Goal: Task Accomplishment & Management: Manage account settings

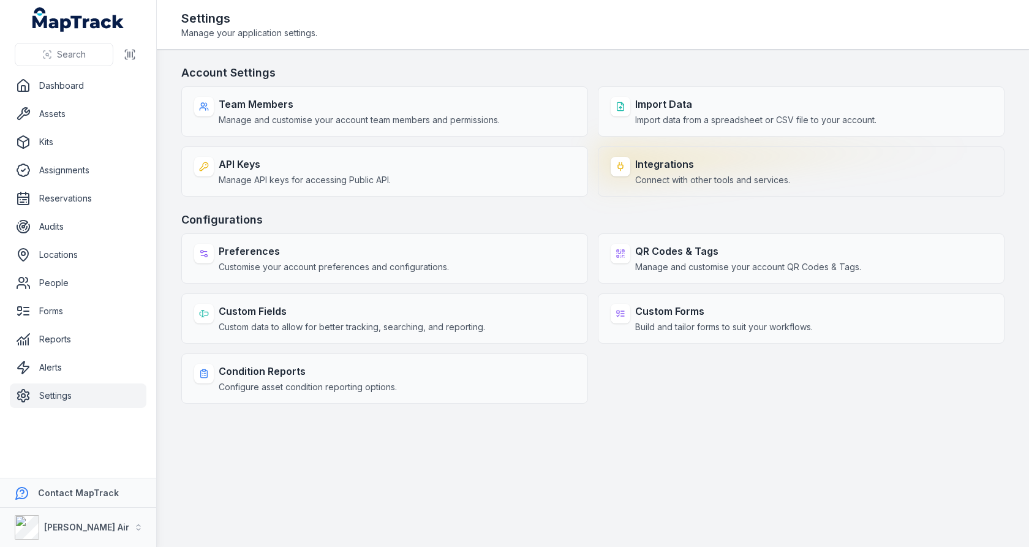
click at [682, 159] on strong "Integrations" at bounding box center [712, 164] width 155 height 15
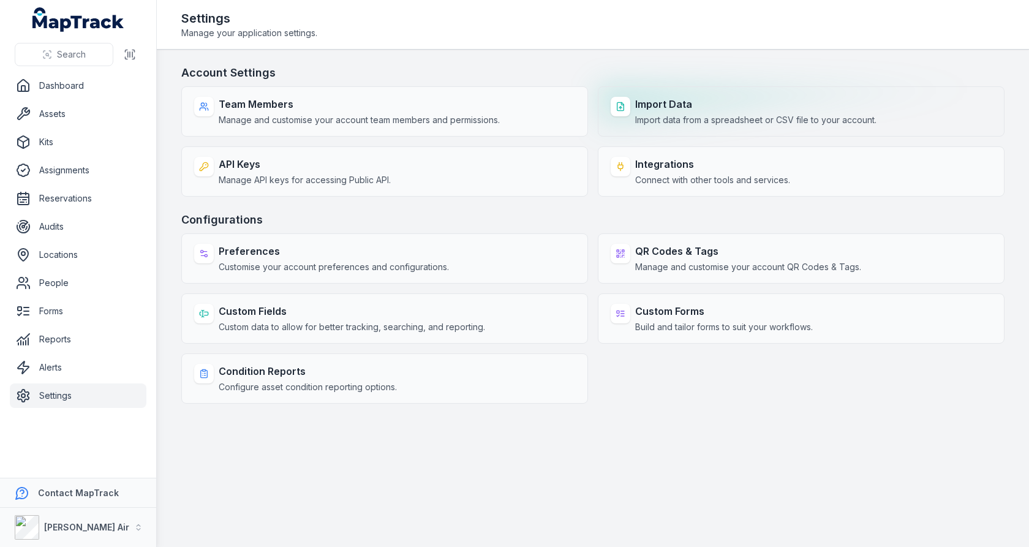
click at [682, 121] on span "Import data from a spreadsheet or CSV file to your account." at bounding box center [755, 120] width 241 height 12
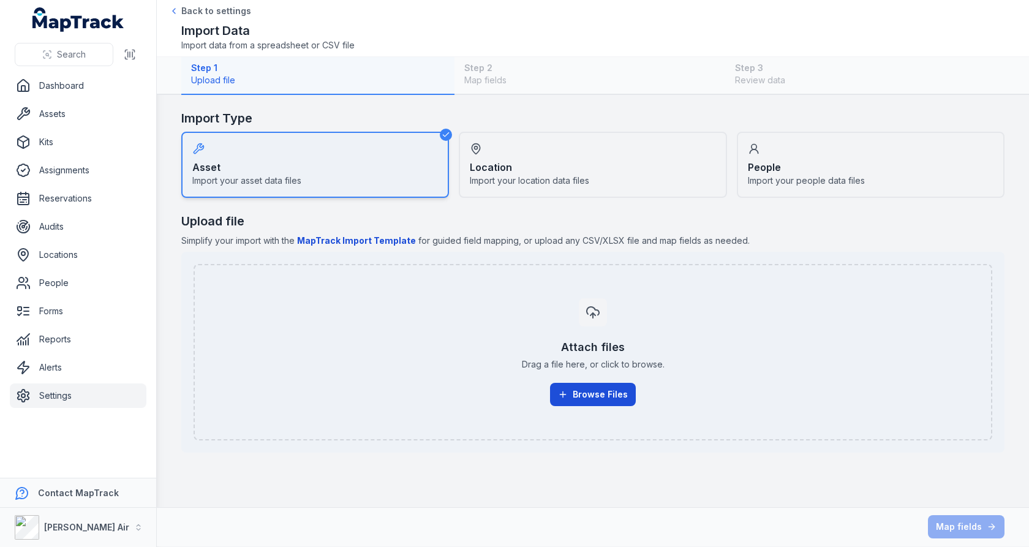
click at [564, 398] on icon "button" at bounding box center [563, 395] width 10 height 10
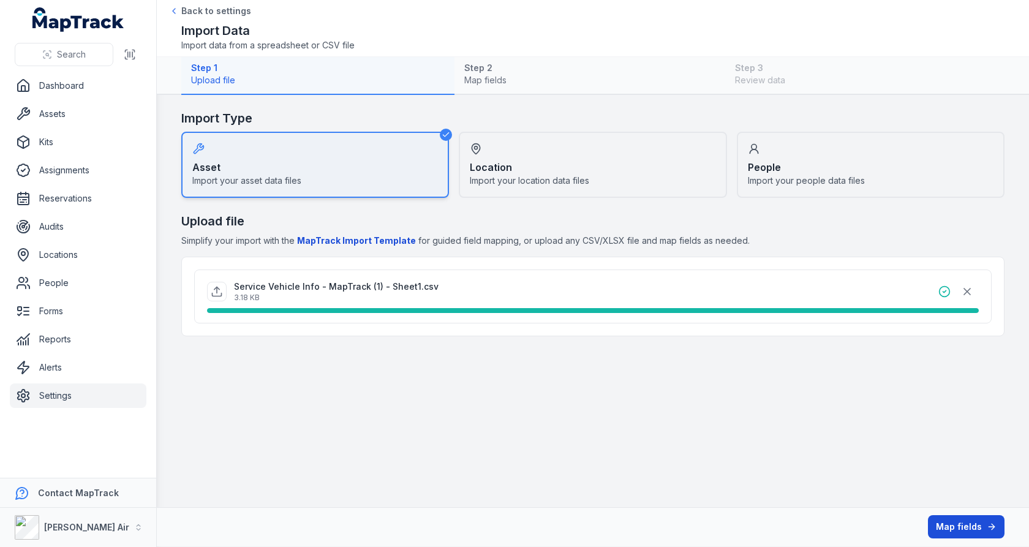
click at [959, 525] on button "Map fields" at bounding box center [966, 526] width 77 height 23
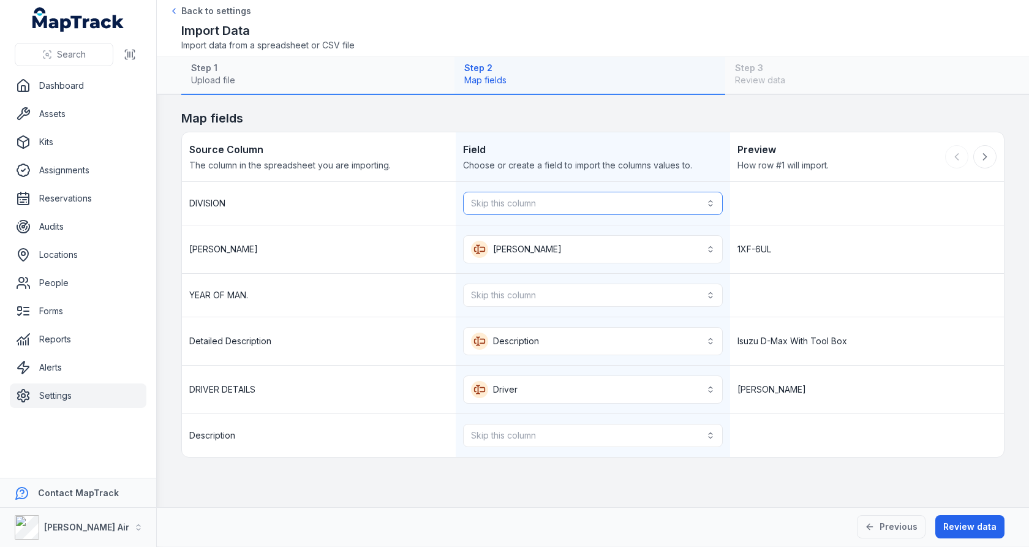
click at [616, 207] on button "Skip this column" at bounding box center [592, 203] width 259 height 23
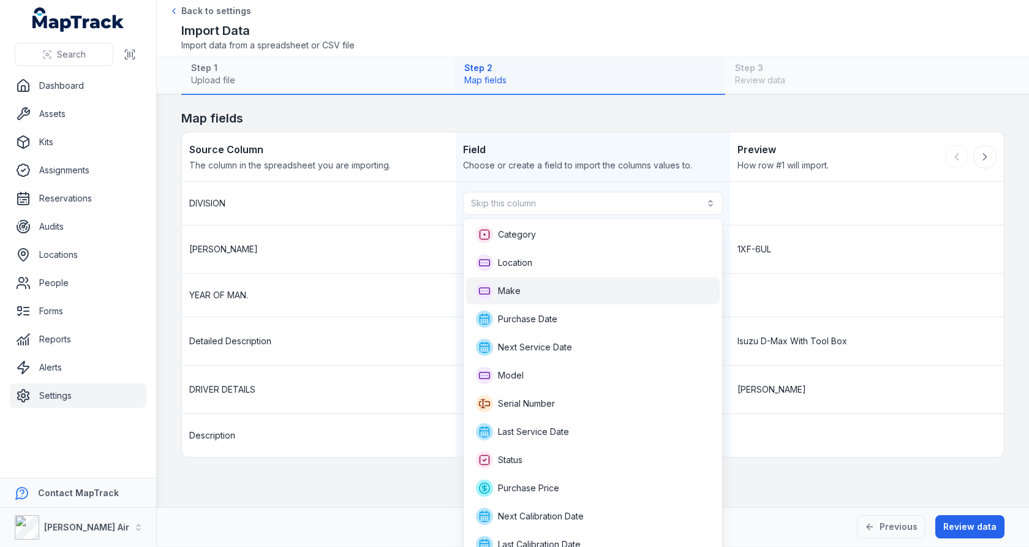
scroll to position [121, 0]
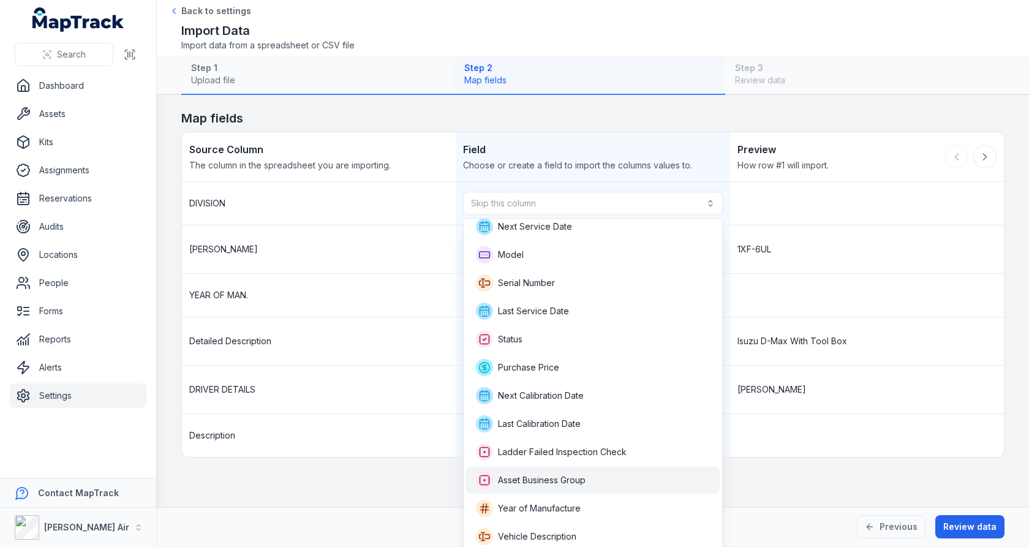
click at [587, 470] on div "Asset Business Group" at bounding box center [593, 480] width 254 height 27
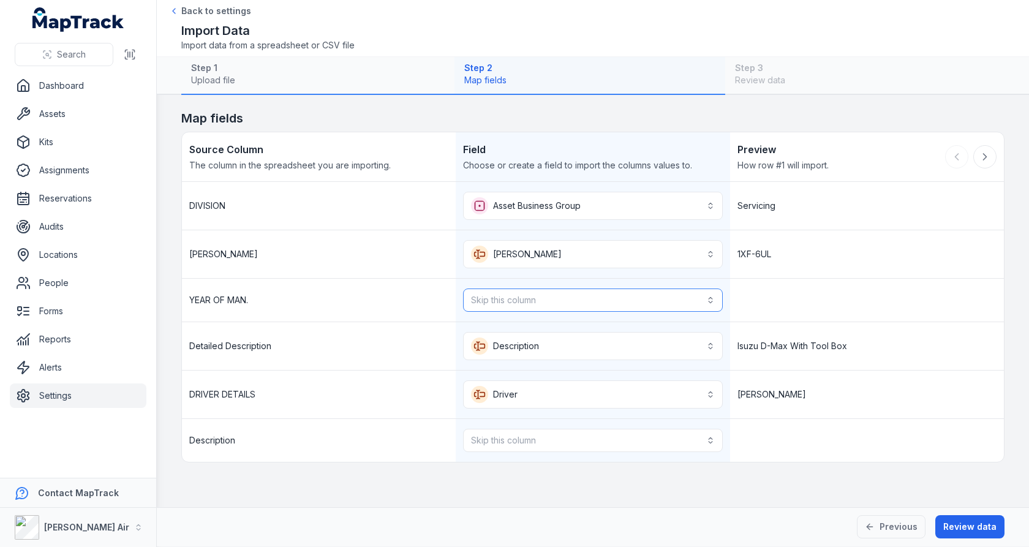
click at [543, 300] on button "Skip this column" at bounding box center [592, 300] width 259 height 23
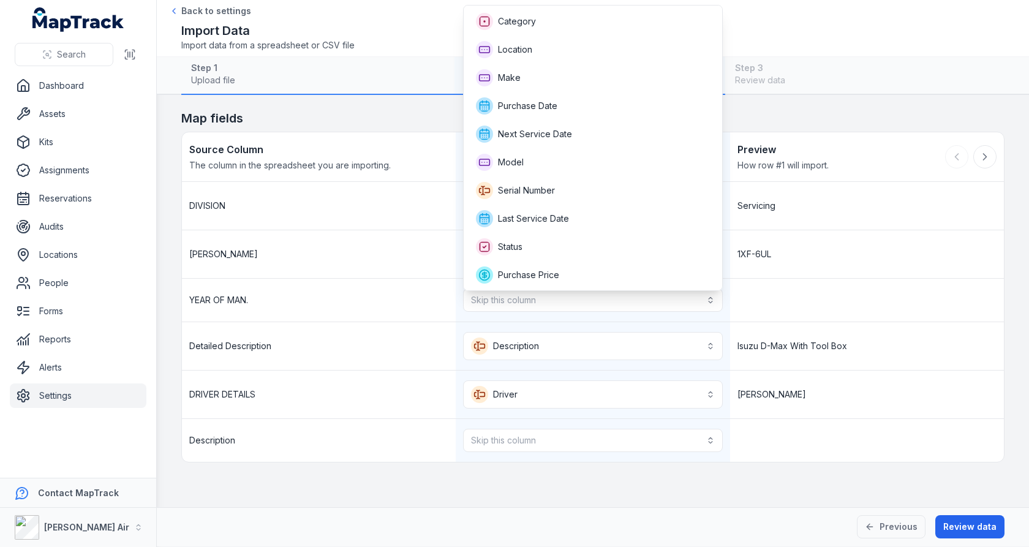
click at [393, 217] on div "**********" at bounding box center [593, 322] width 822 height 280
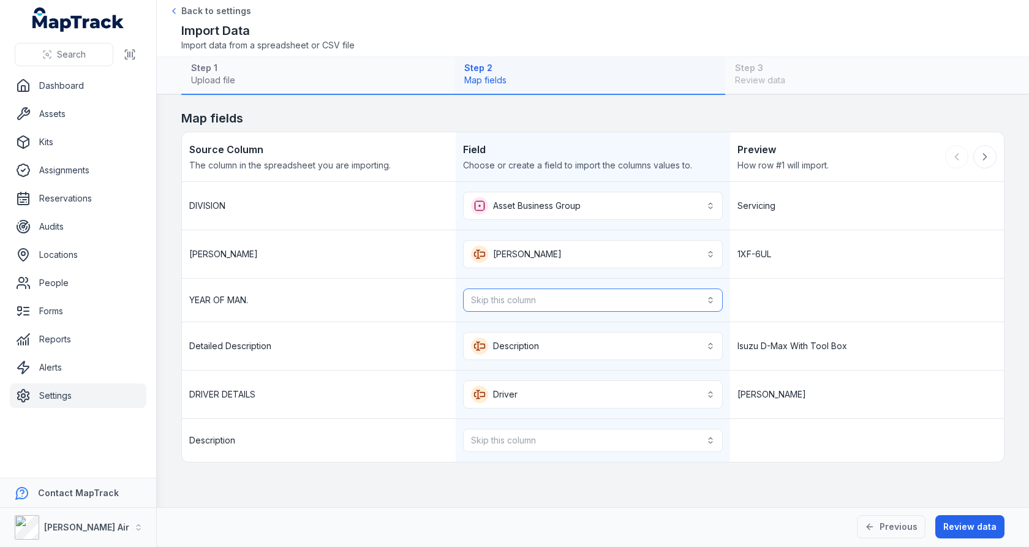
click at [579, 301] on button "Skip this column" at bounding box center [592, 300] width 259 height 23
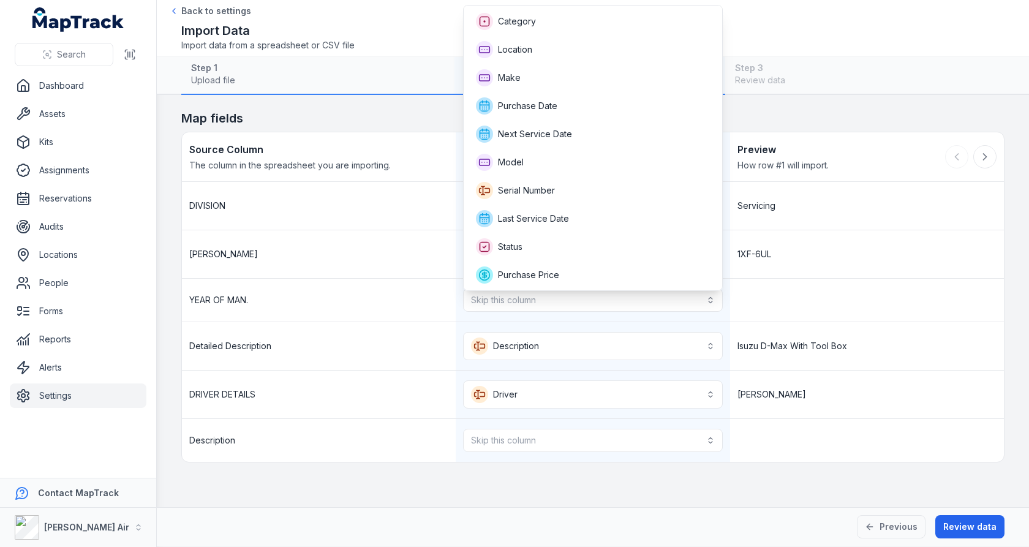
click at [874, 289] on div "YEAR OF MAN. Skip this column" at bounding box center [593, 300] width 822 height 43
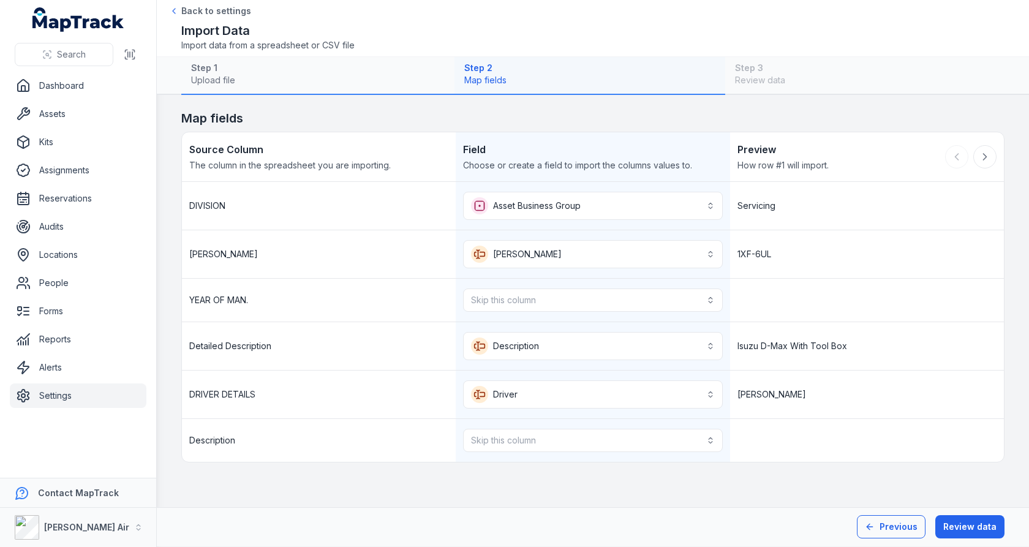
click at [893, 528] on button "Previous" at bounding box center [891, 526] width 69 height 23
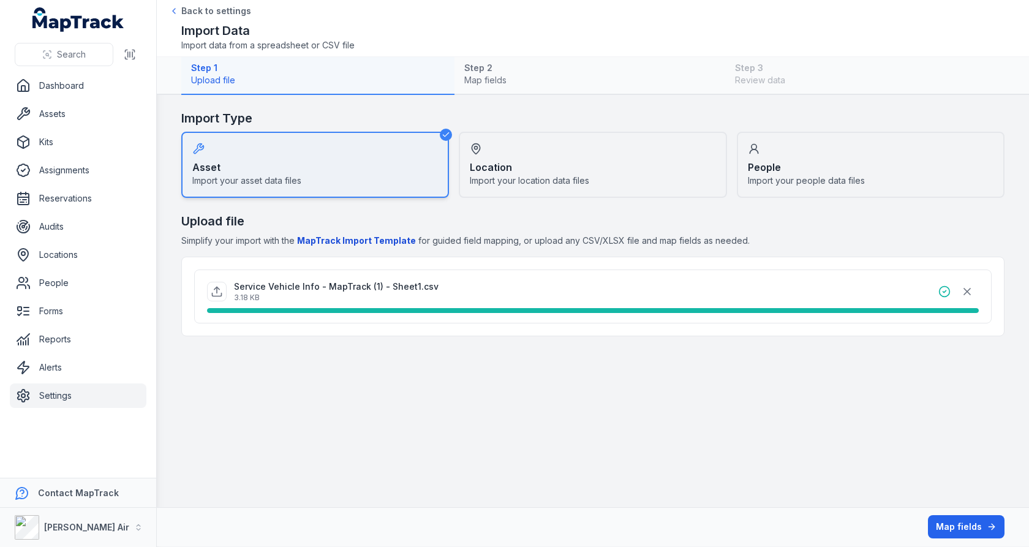
click at [85, 391] on link "Settings" at bounding box center [78, 395] width 137 height 25
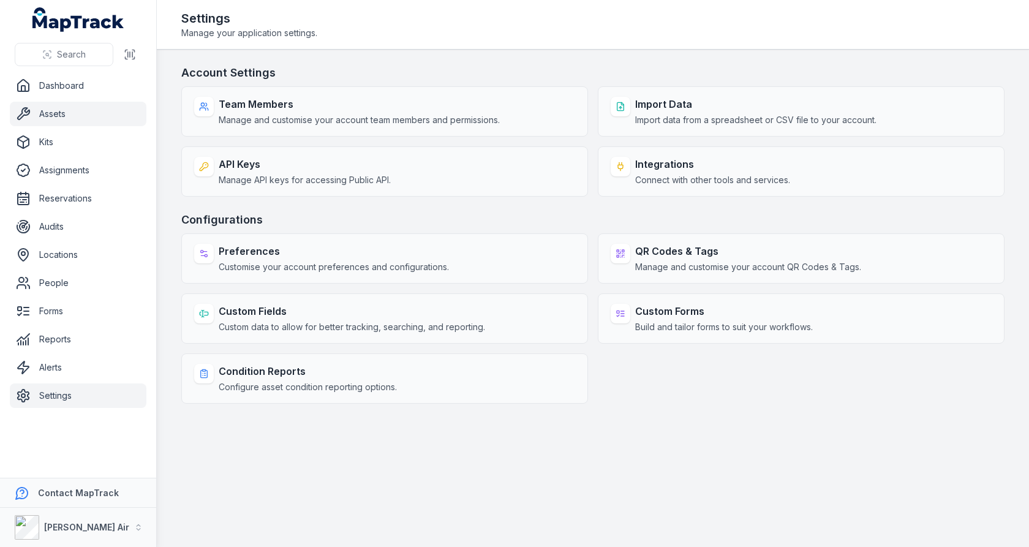
click at [105, 107] on link "Assets" at bounding box center [78, 114] width 137 height 25
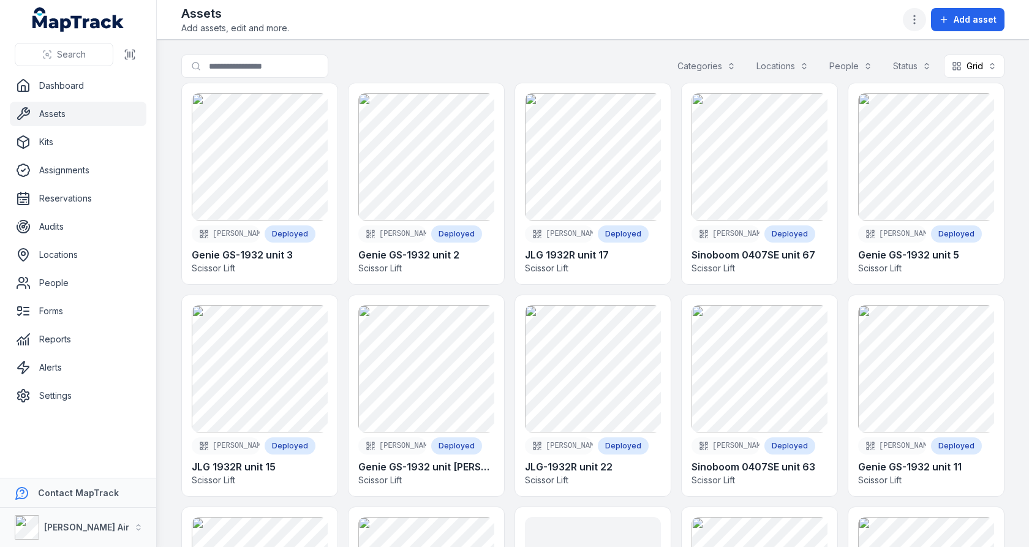
click at [910, 21] on button "button" at bounding box center [914, 19] width 23 height 23
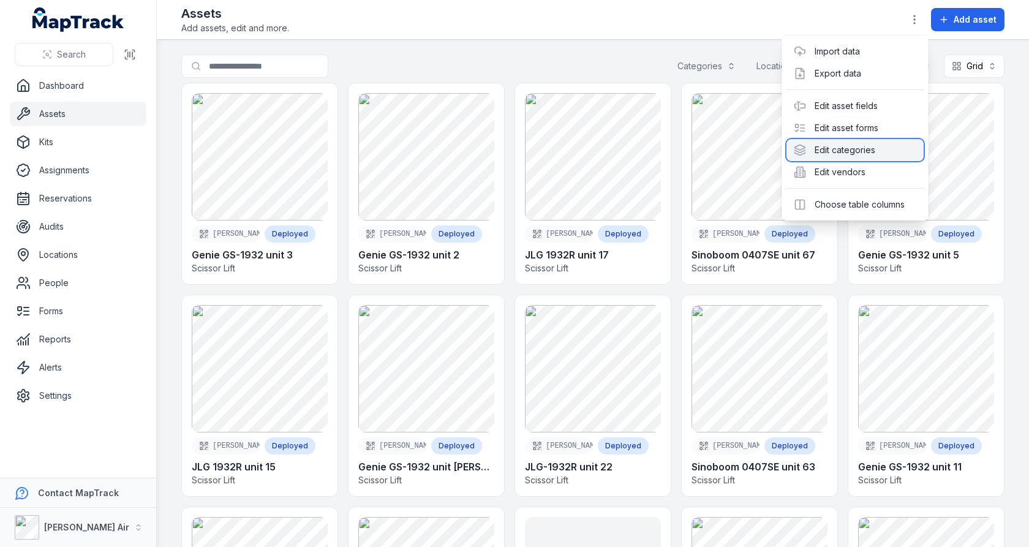
click at [845, 156] on div "Edit categories" at bounding box center [855, 150] width 137 height 22
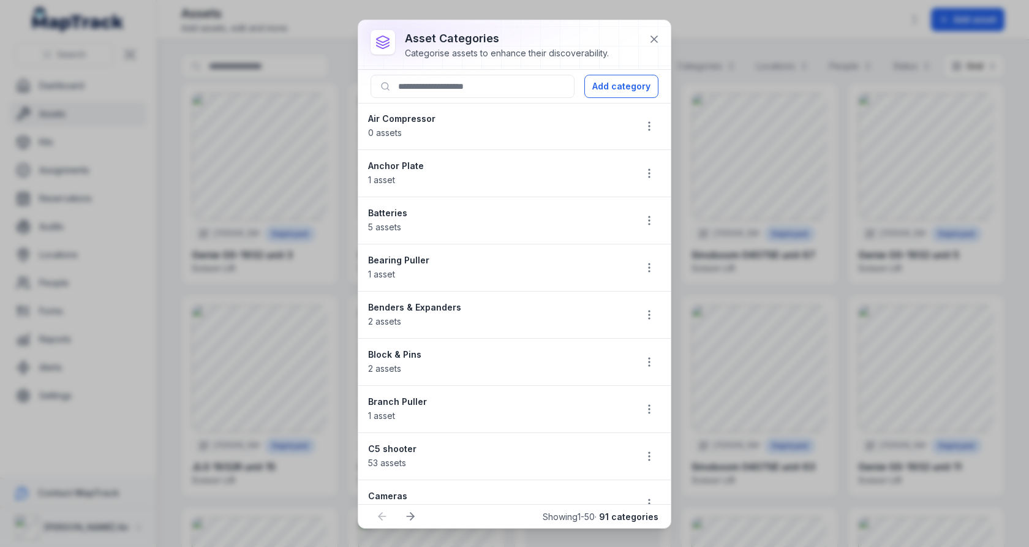
scroll to position [1927, 0]
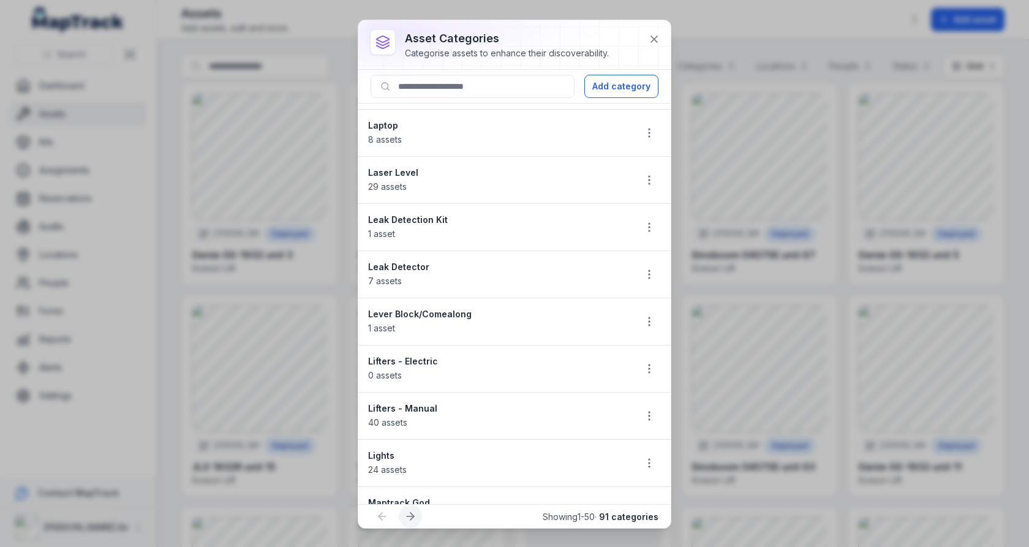
click at [415, 515] on icon at bounding box center [410, 516] width 12 height 12
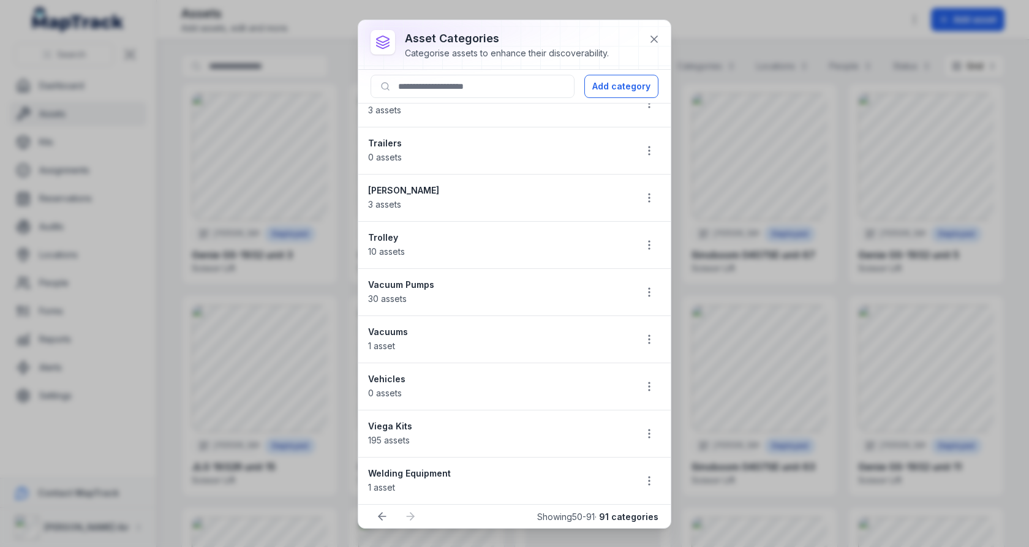
scroll to position [1508, 0]
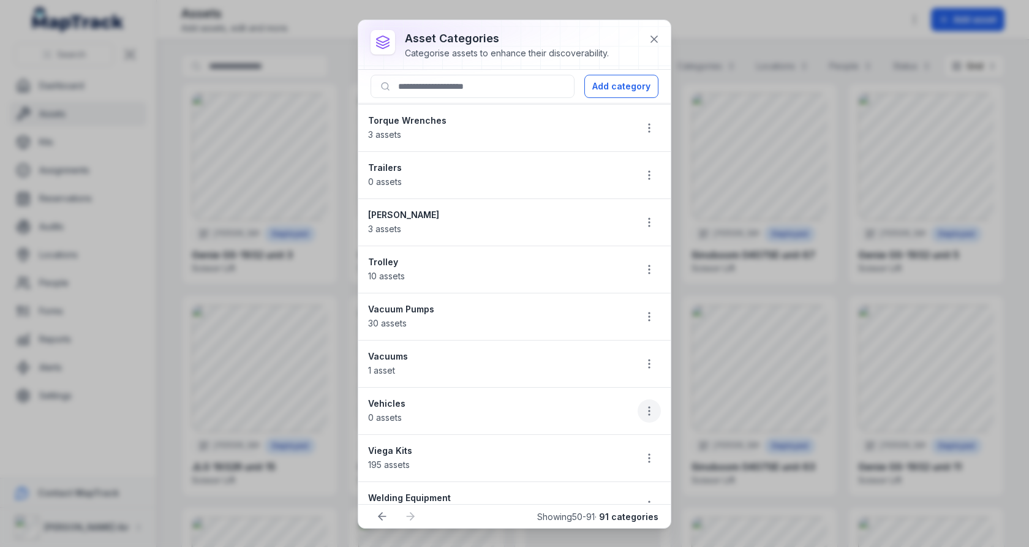
click at [652, 405] on icon "button" at bounding box center [649, 411] width 12 height 12
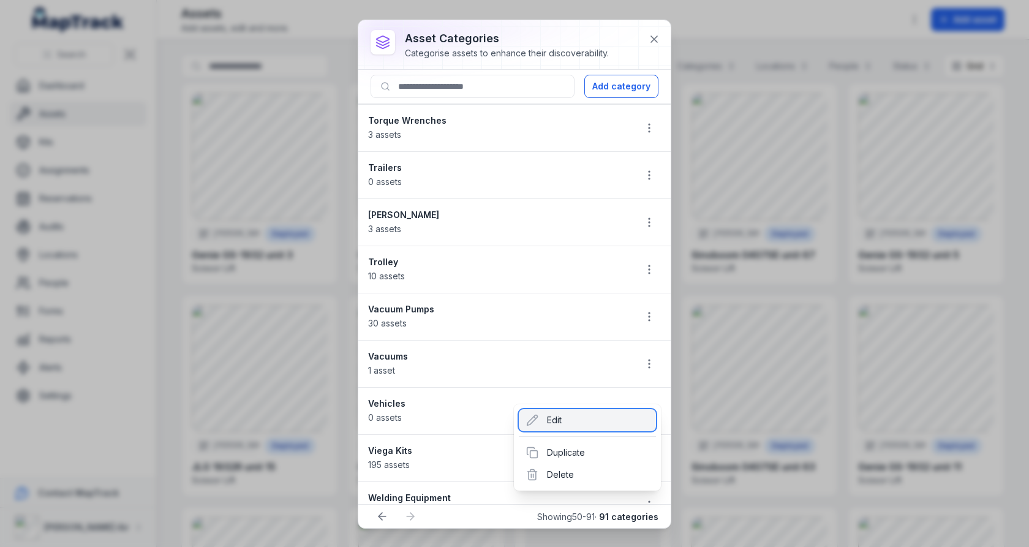
click at [619, 417] on div "Edit" at bounding box center [587, 420] width 137 height 22
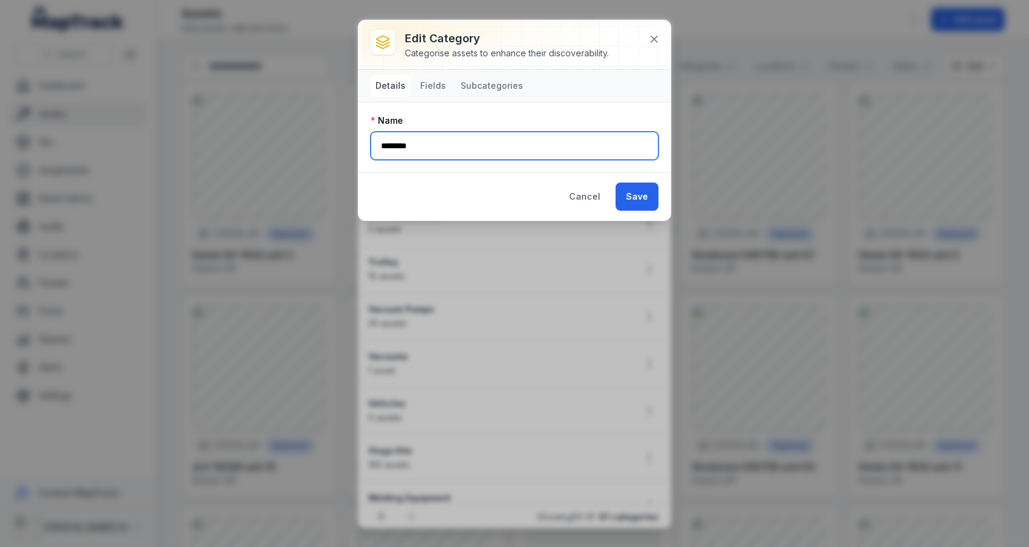
click at [442, 148] on input "********" at bounding box center [515, 146] width 288 height 28
click at [662, 42] on button at bounding box center [654, 39] width 23 height 23
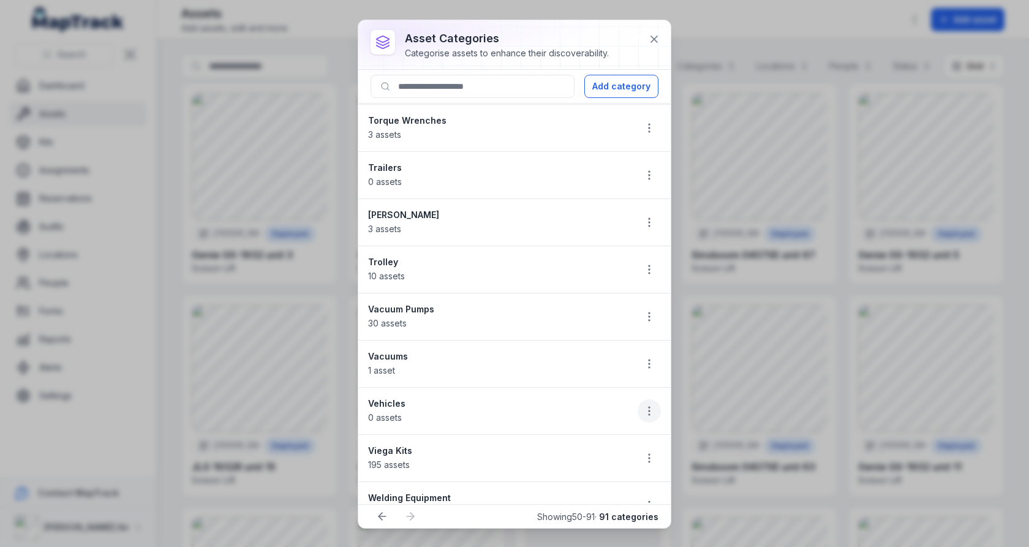
click at [651, 405] on icon "button" at bounding box center [649, 411] width 12 height 12
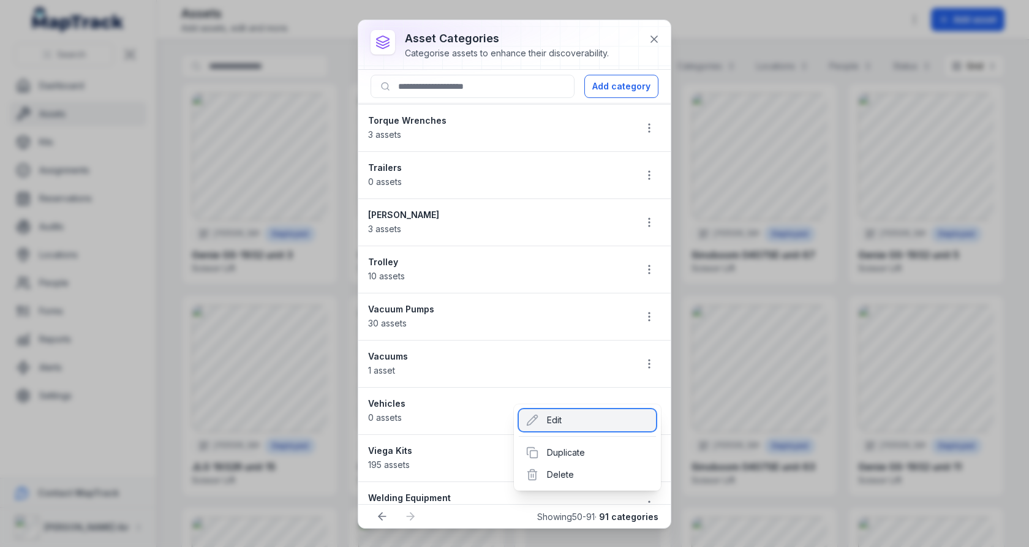
click at [599, 417] on div "Edit" at bounding box center [587, 420] width 137 height 22
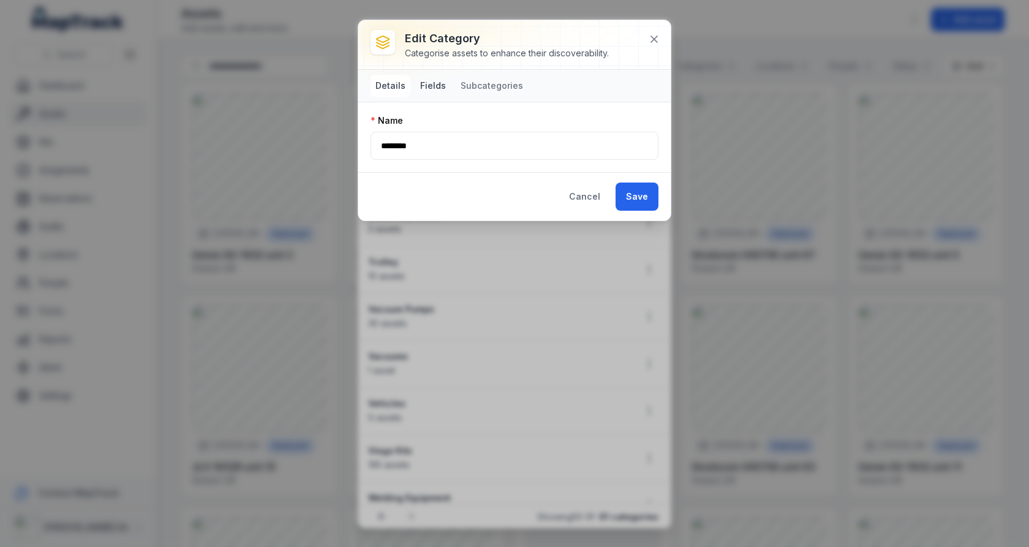
click at [434, 93] on button "Fields" at bounding box center [433, 86] width 36 height 22
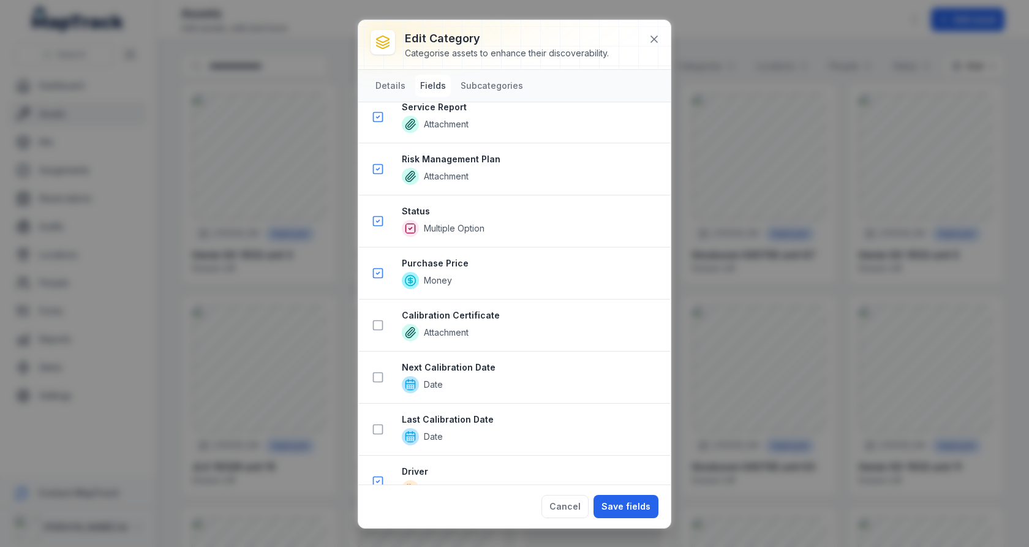
scroll to position [1722, 0]
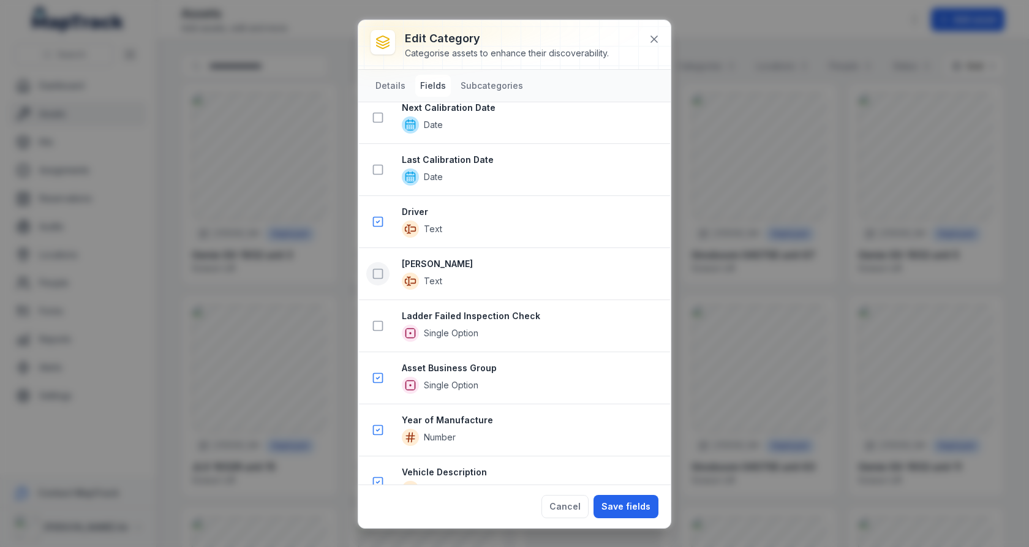
click at [382, 270] on rect at bounding box center [378, 274] width 9 height 9
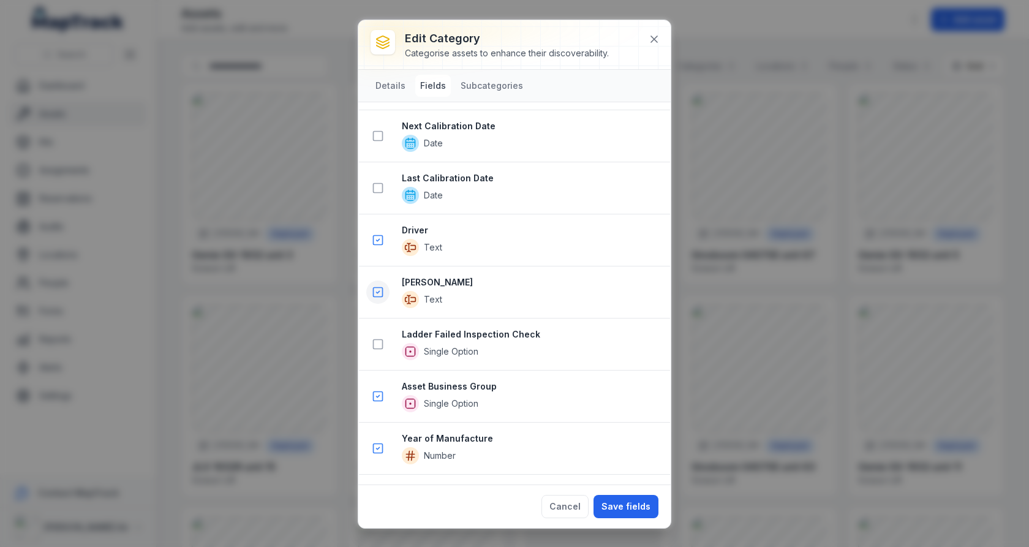
scroll to position [1773, 0]
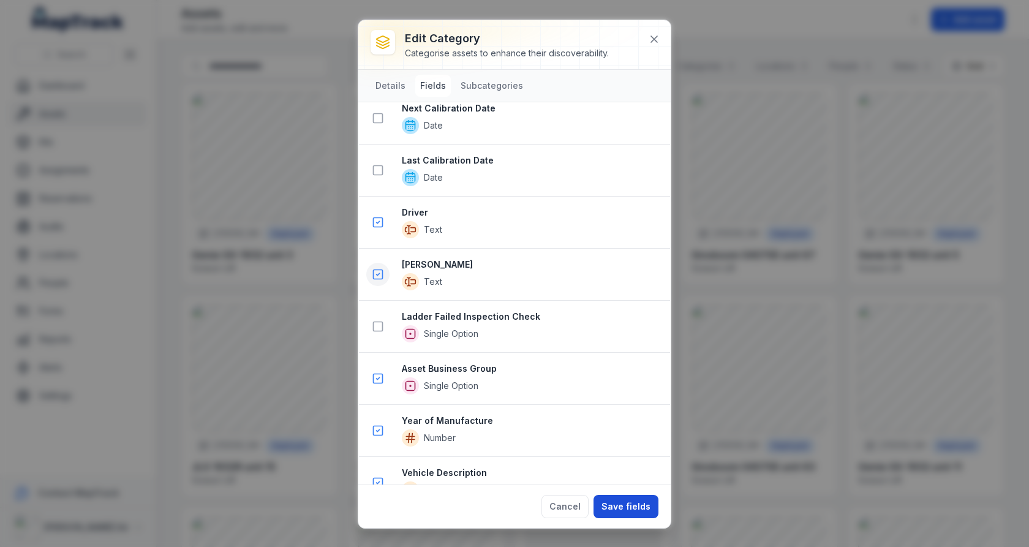
click at [602, 505] on button "Save fields" at bounding box center [626, 506] width 65 height 23
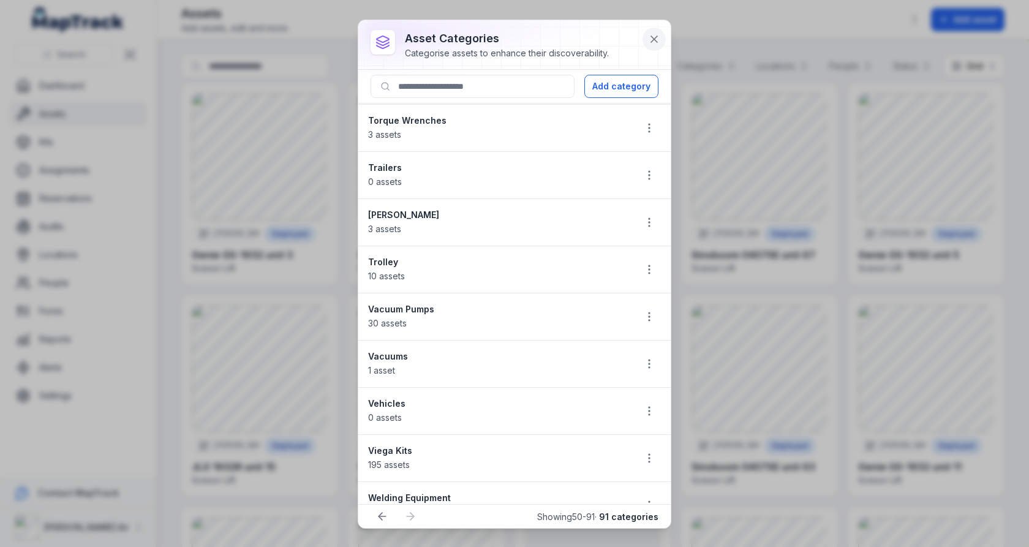
click at [653, 33] on icon at bounding box center [654, 39] width 12 height 12
